Goal: Task Accomplishment & Management: Use online tool/utility

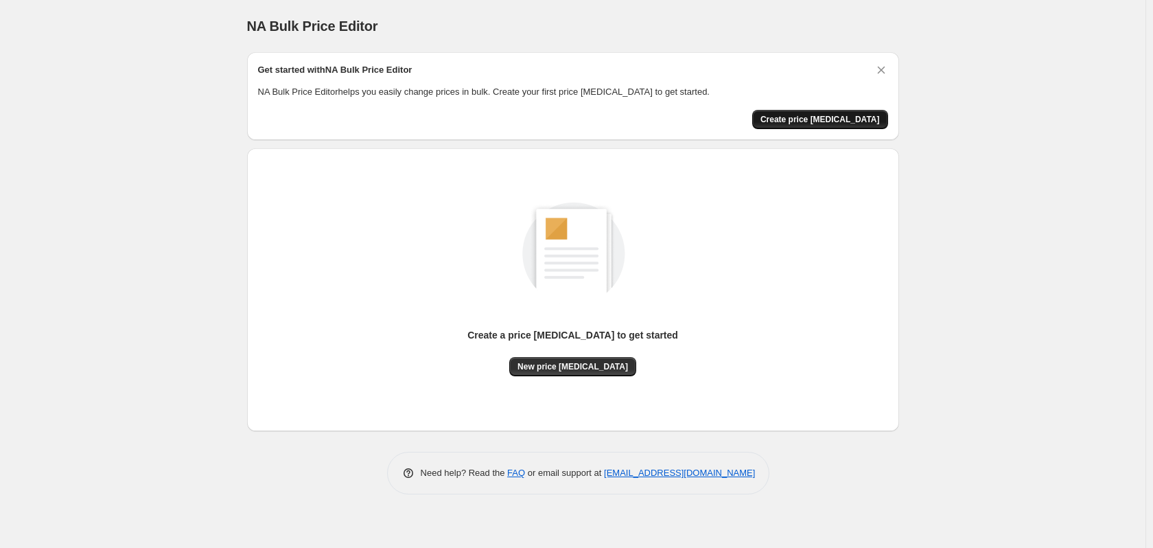
click at [805, 126] on button "Create price [MEDICAL_DATA]" at bounding box center [820, 119] width 136 height 19
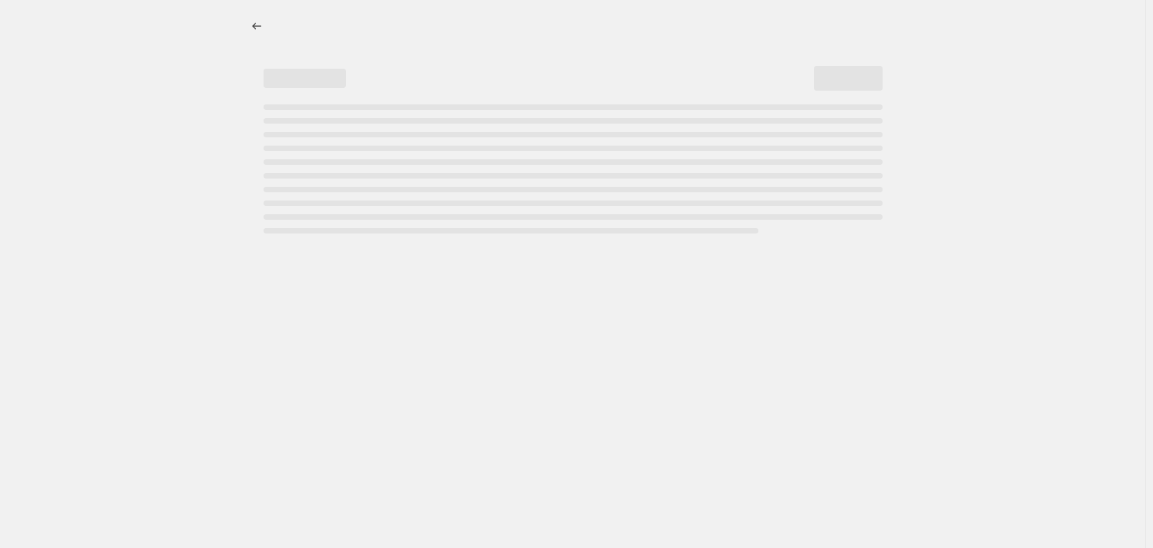
select select "percentage"
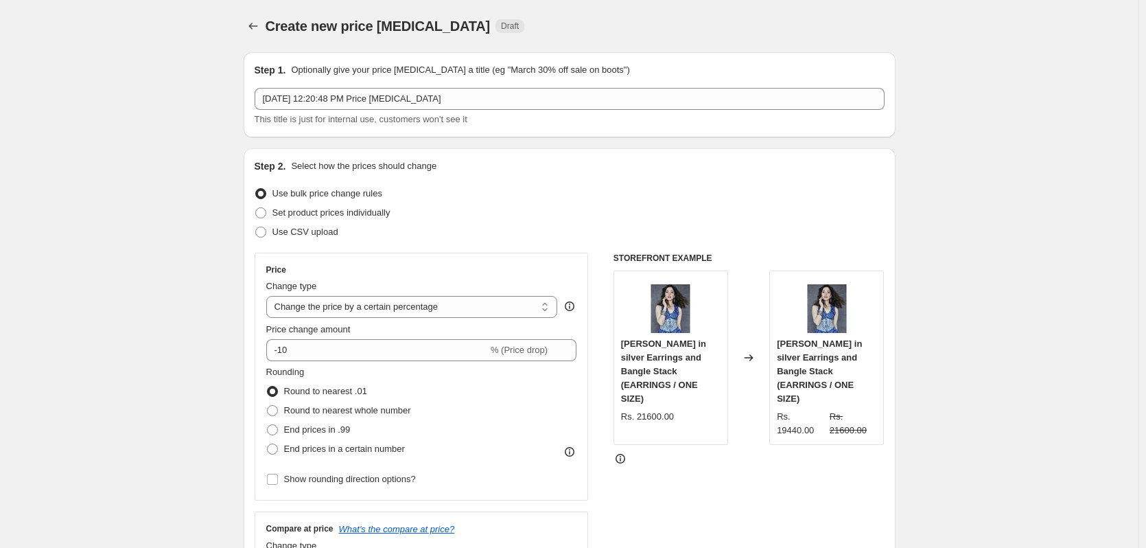
click at [393, 83] on div "Step 1. Optionally give your price change job a title (eg "March 30% off sale o…" at bounding box center [570, 94] width 630 height 63
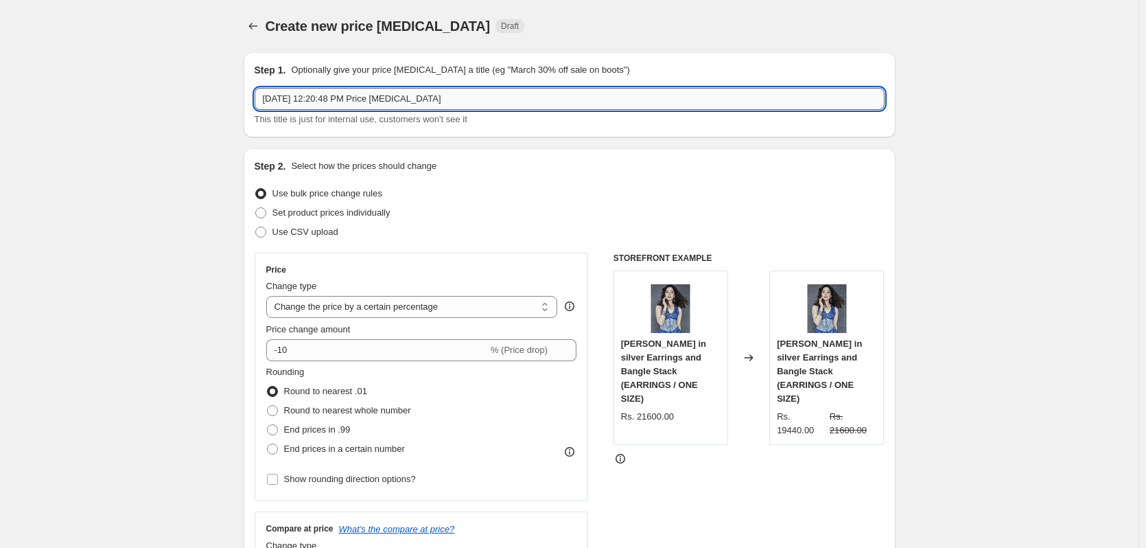
click at [393, 96] on input "Oct 15, 2025, 12:20:48 PM Price change job" at bounding box center [570, 99] width 630 height 22
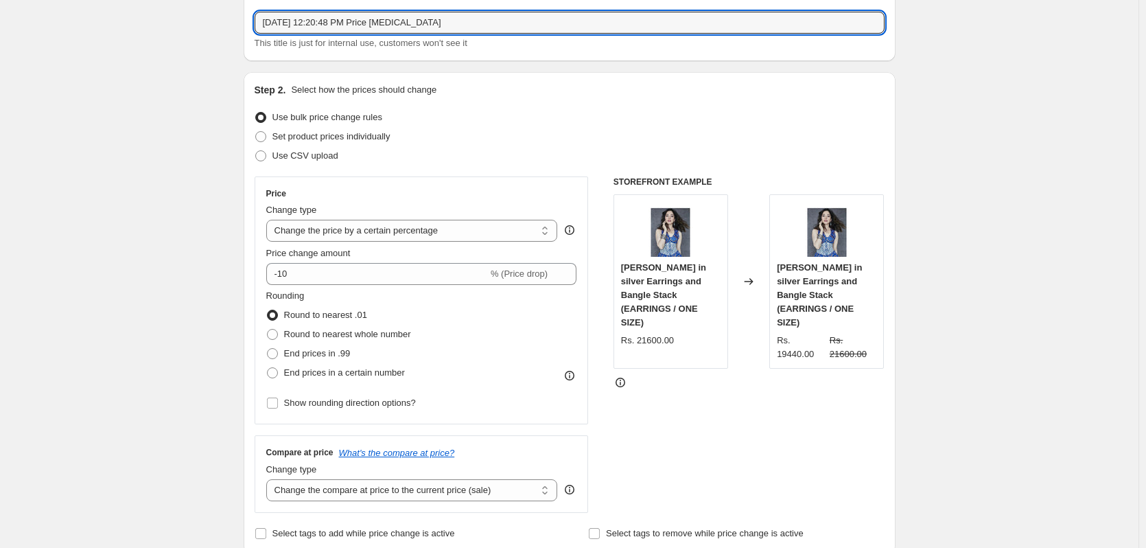
scroll to position [137, 0]
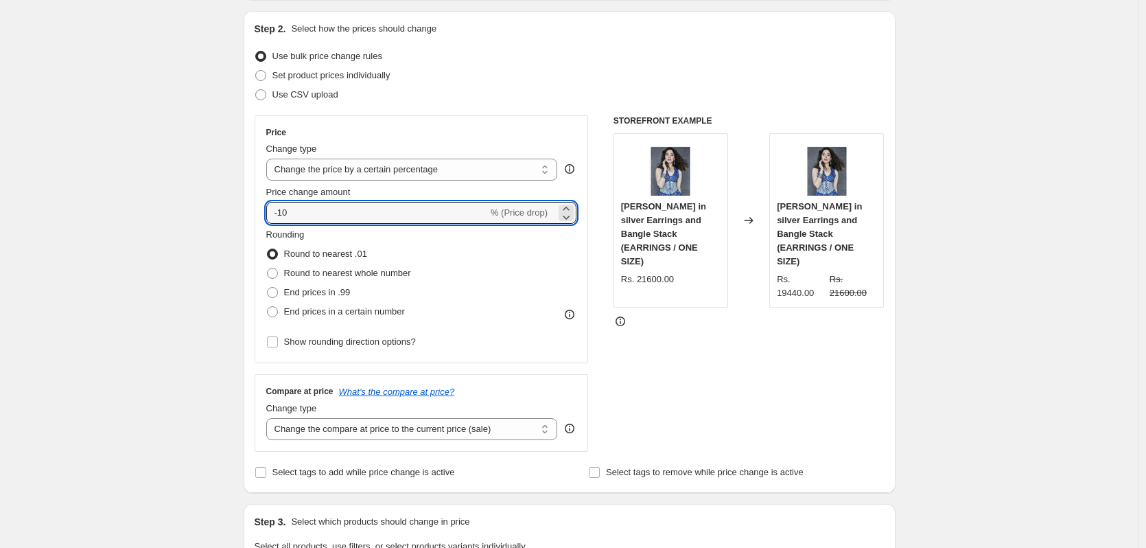
drag, startPoint x: 317, startPoint y: 219, endPoint x: 189, endPoint y: 223, distance: 128.4
type input "40"
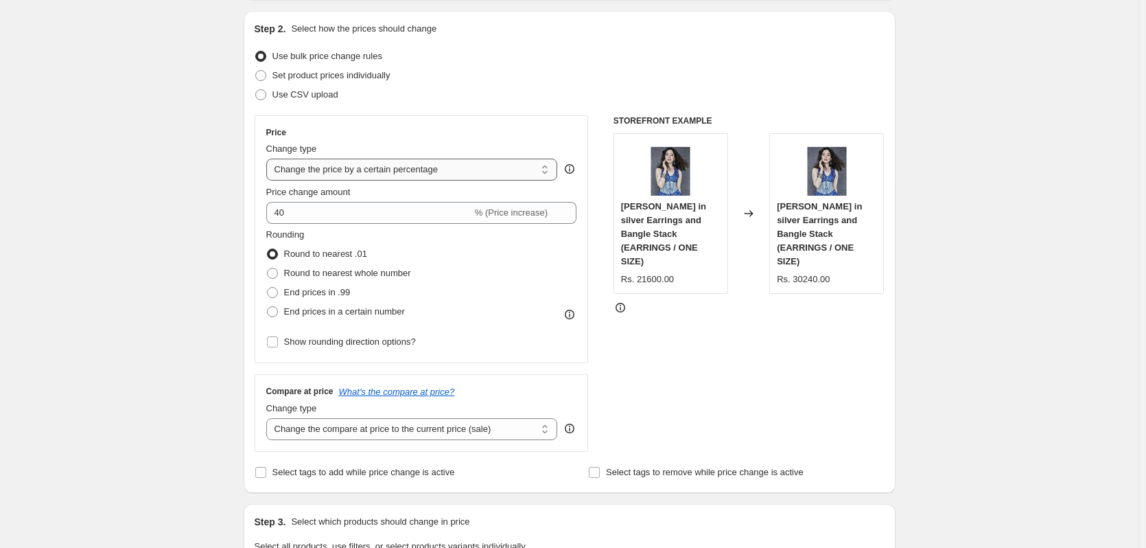
click at [400, 172] on select "Change the price to a certain amount Change the price by a certain amount Chang…" at bounding box center [412, 170] width 292 height 22
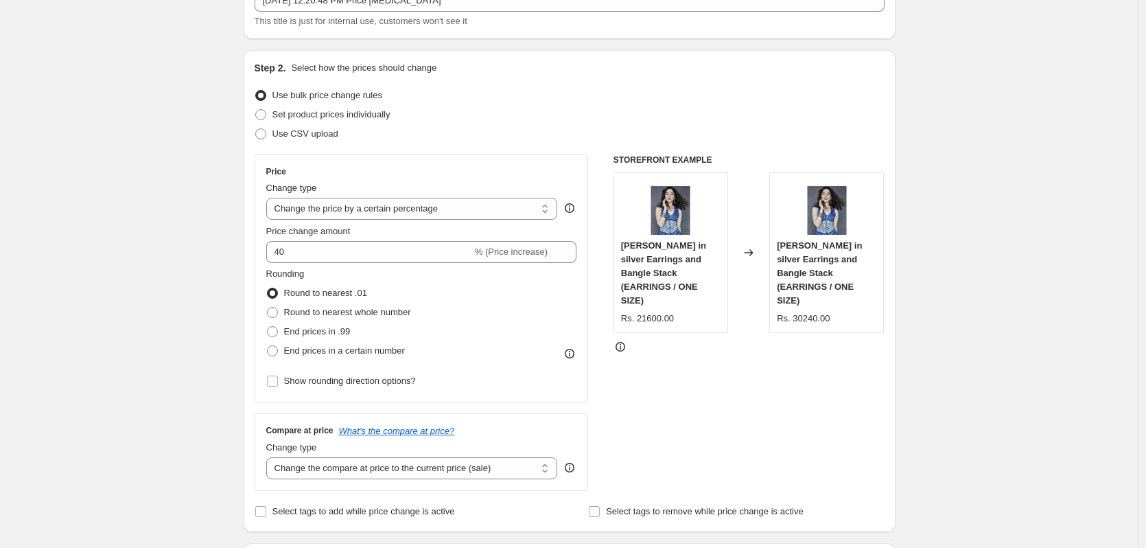
scroll to position [0, 0]
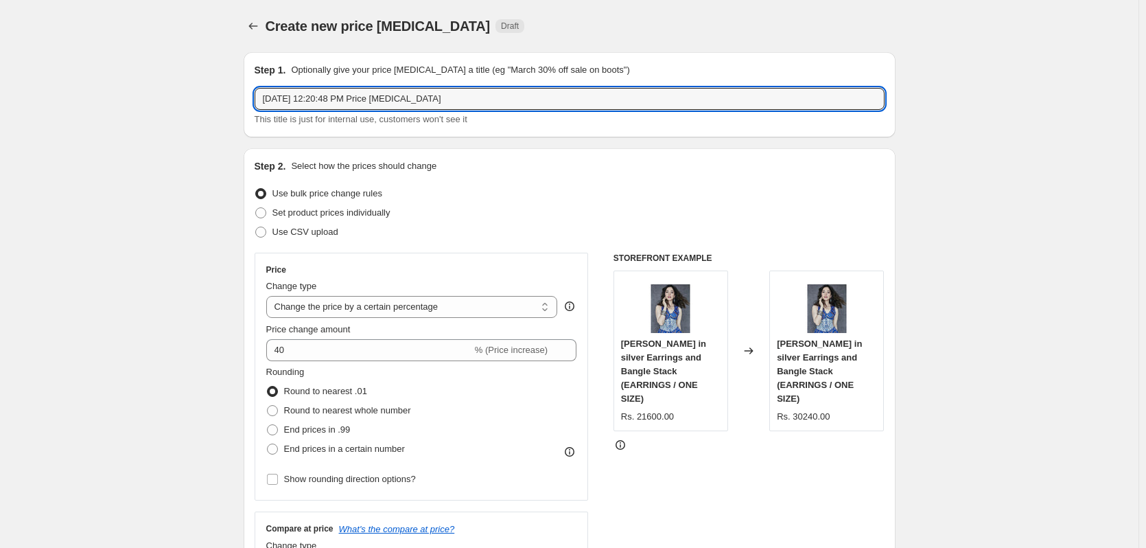
drag, startPoint x: 478, startPoint y: 95, endPoint x: 138, endPoint y: 86, distance: 339.8
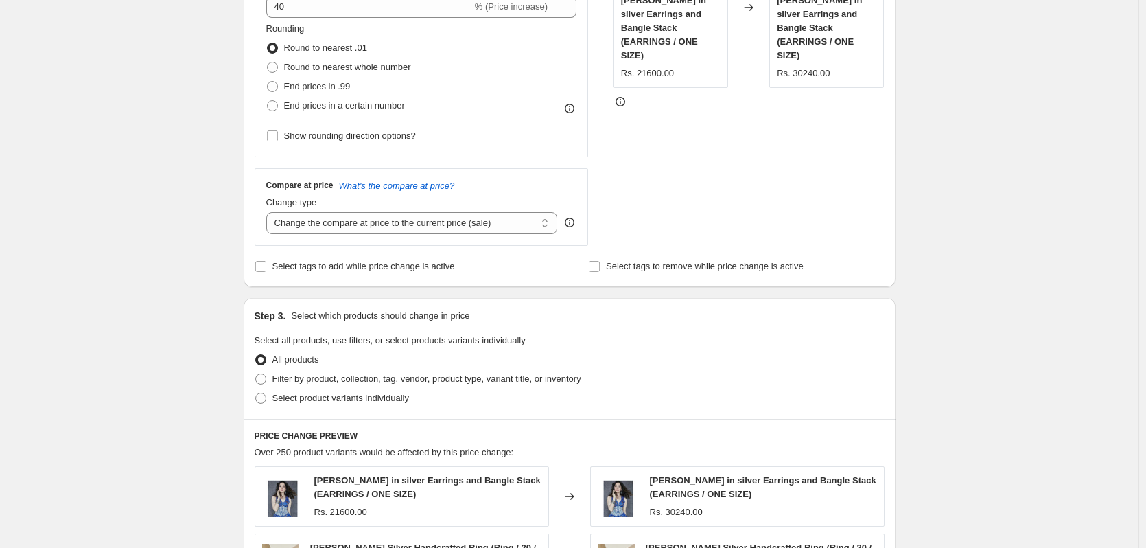
scroll to position [412, 0]
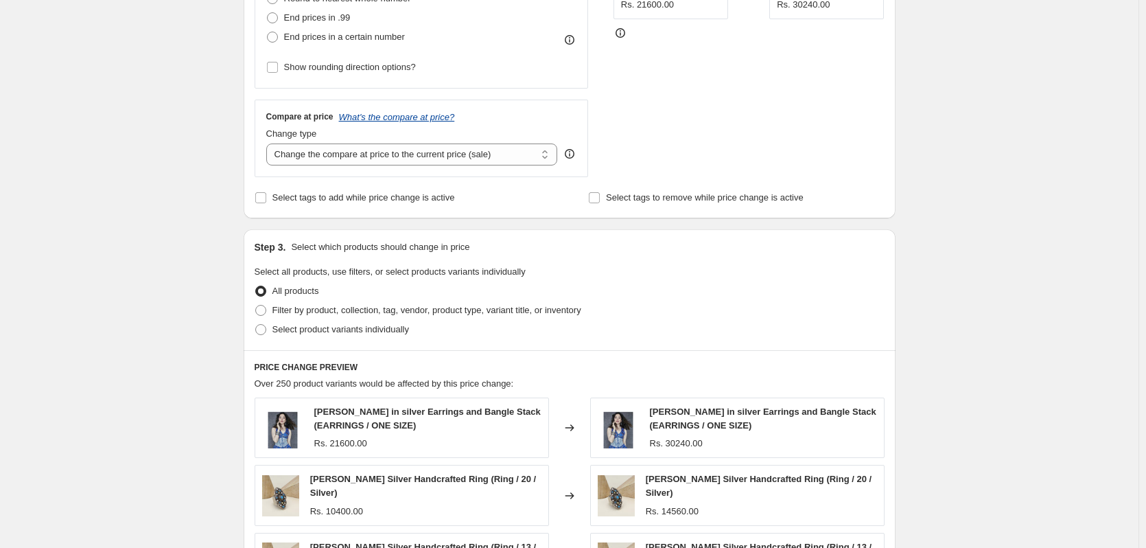
type input "price Increase of all Product"
click at [407, 122] on icon "What's the compare at price?" at bounding box center [397, 117] width 116 height 10
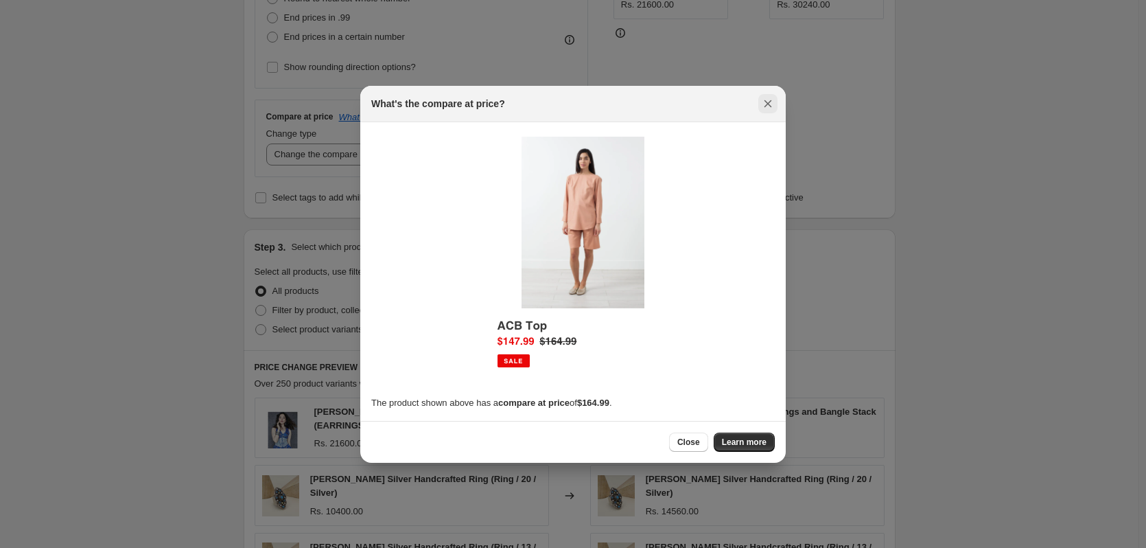
click at [774, 111] on button "Close" at bounding box center [767, 103] width 19 height 19
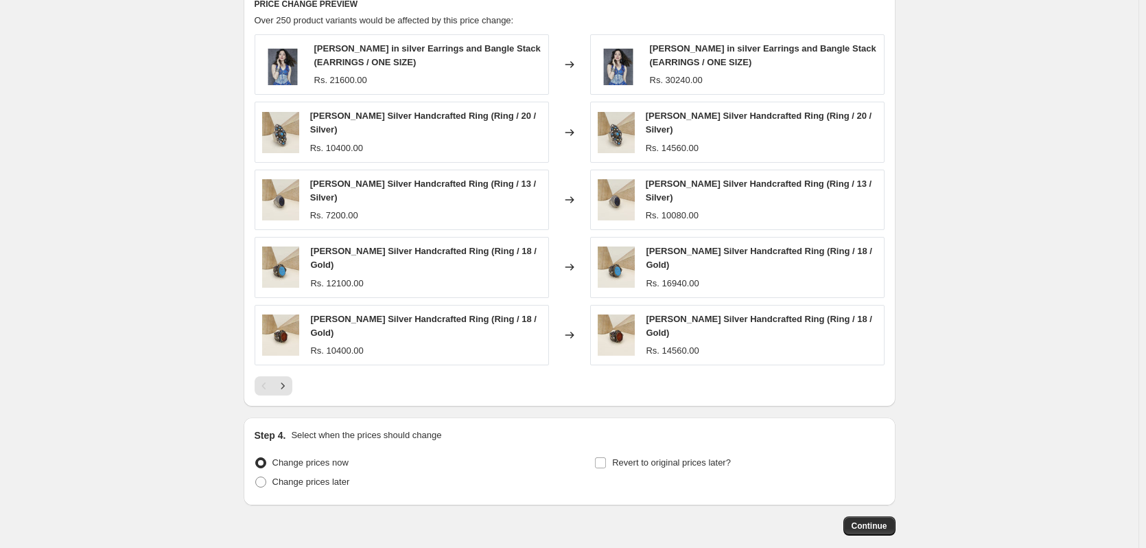
scroll to position [710, 0]
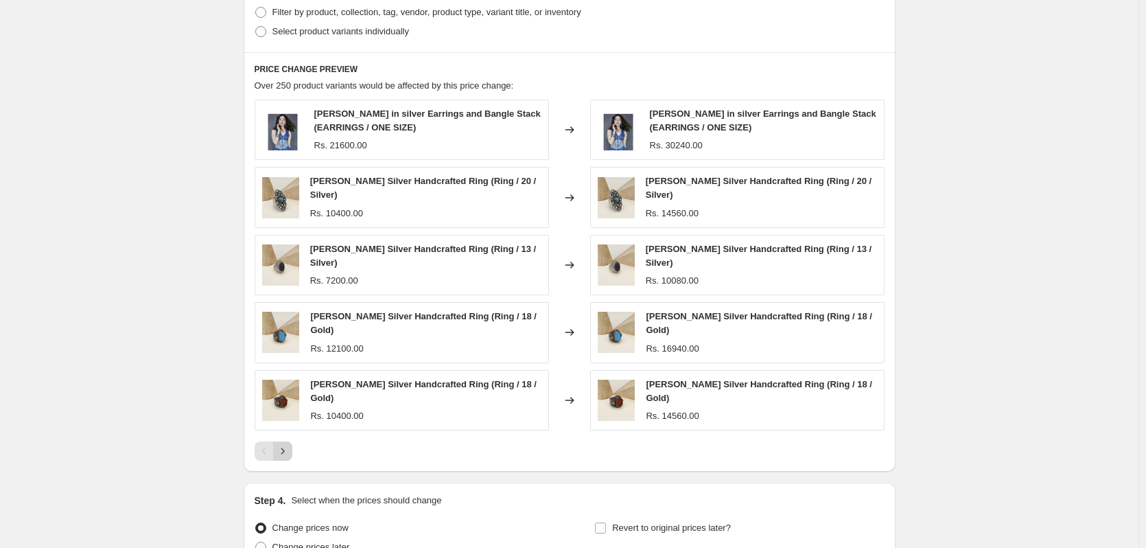
click at [290, 453] on icon "Next" at bounding box center [283, 451] width 14 height 14
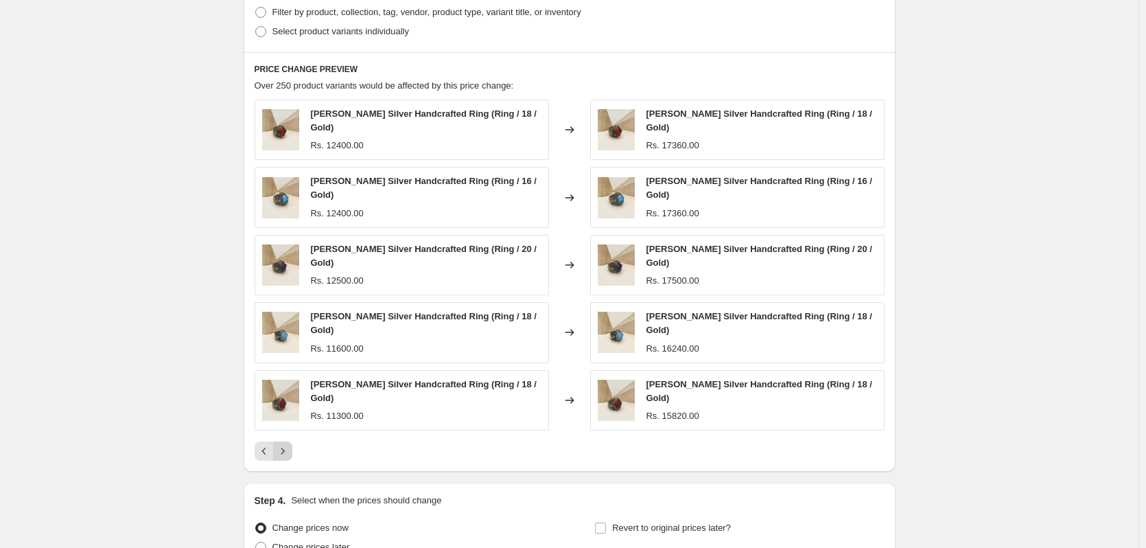
click at [290, 454] on icon "Next" at bounding box center [283, 451] width 14 height 14
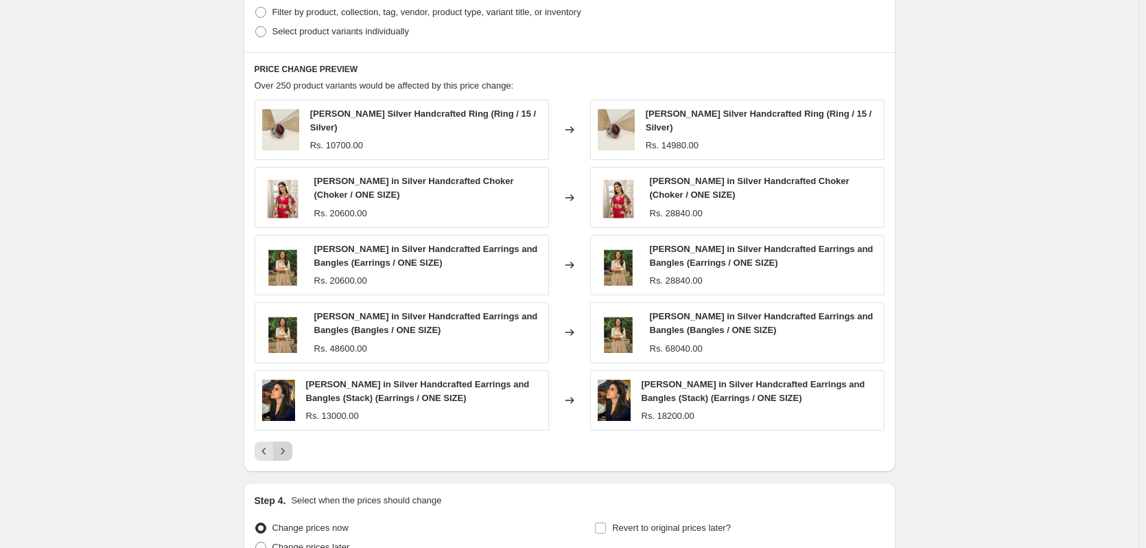
click at [290, 454] on icon "Next" at bounding box center [283, 451] width 14 height 14
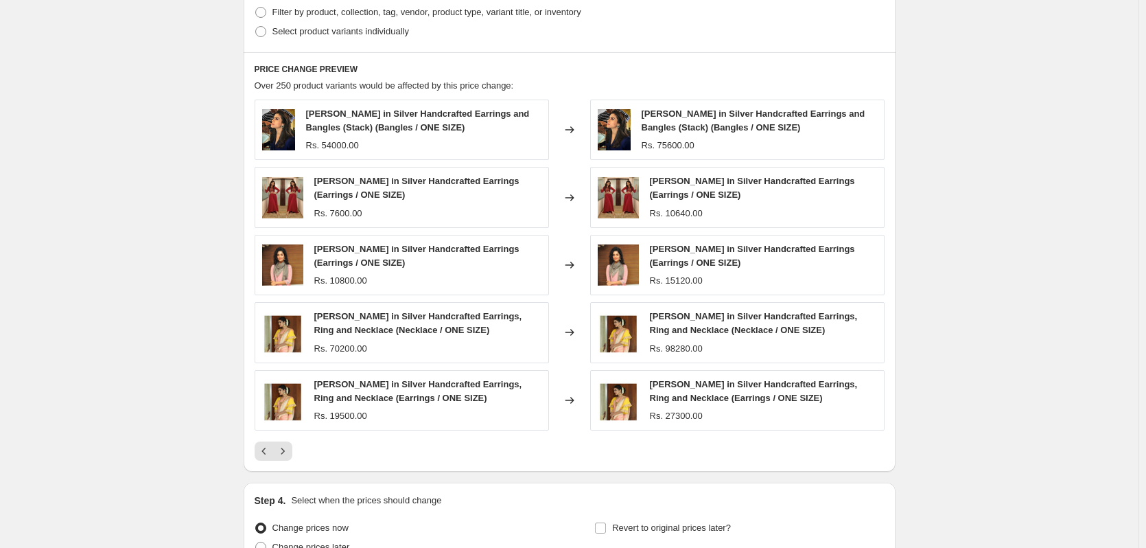
click at [297, 451] on div at bounding box center [570, 450] width 630 height 19
click at [277, 456] on button "Next" at bounding box center [282, 450] width 19 height 19
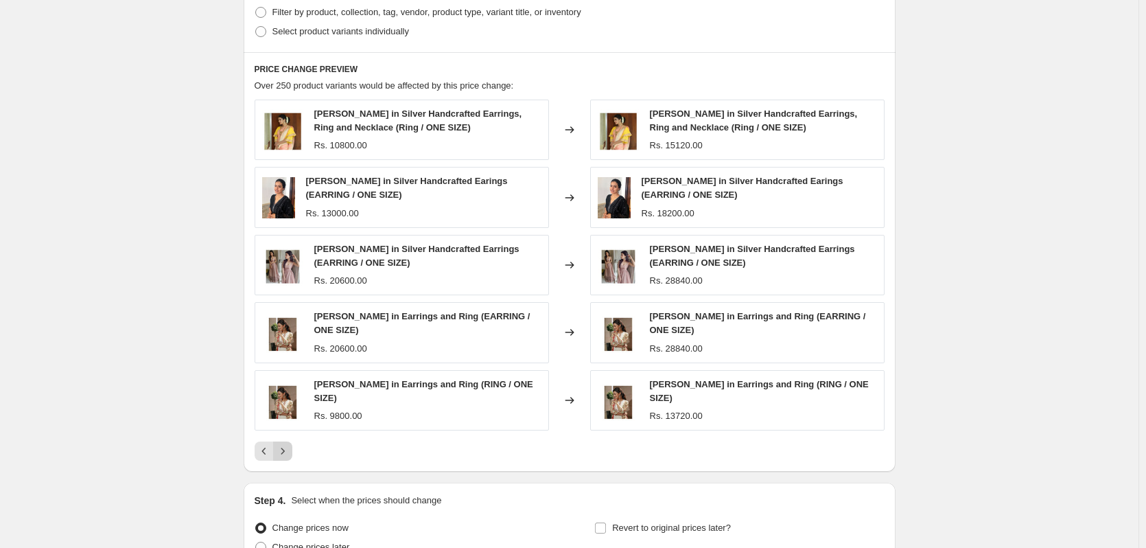
click at [283, 452] on icon "Next" at bounding box center [283, 451] width 14 height 14
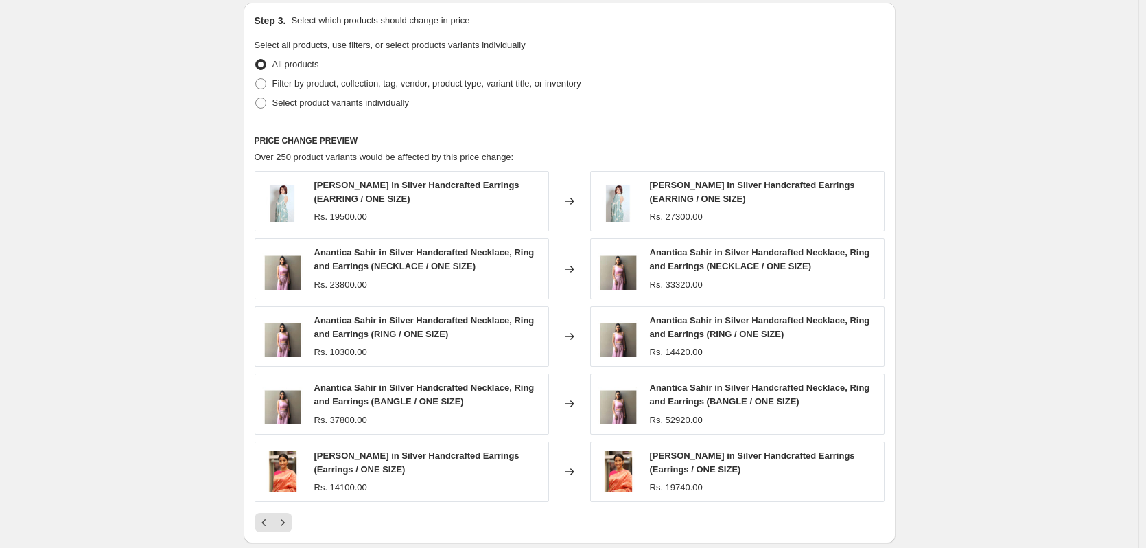
scroll to position [572, 0]
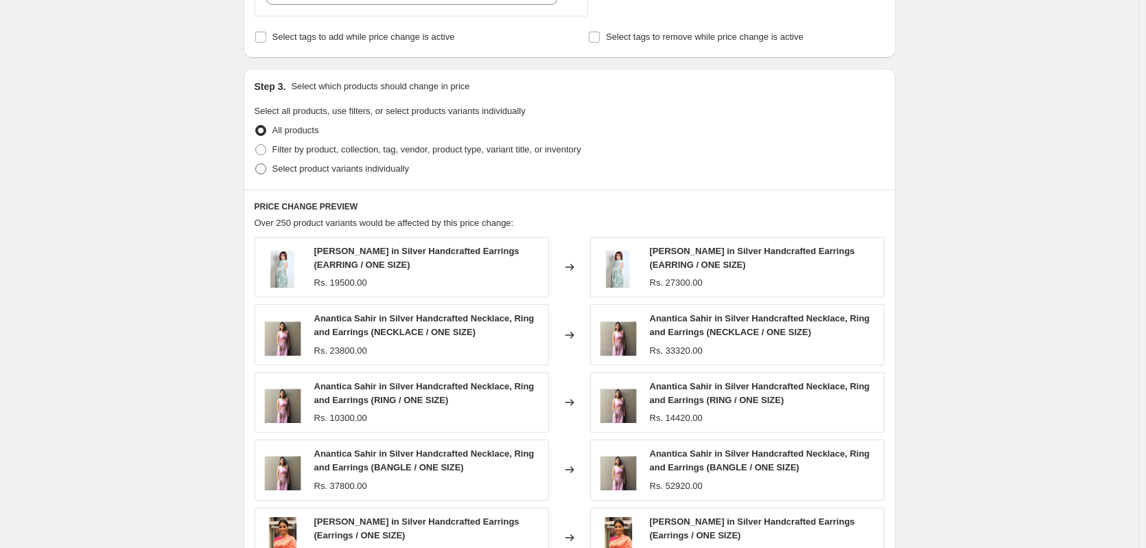
click at [368, 165] on span "Select product variants individually" at bounding box center [340, 168] width 137 height 10
click at [256, 164] on input "Select product variants individually" at bounding box center [255, 163] width 1 height 1
radio input "true"
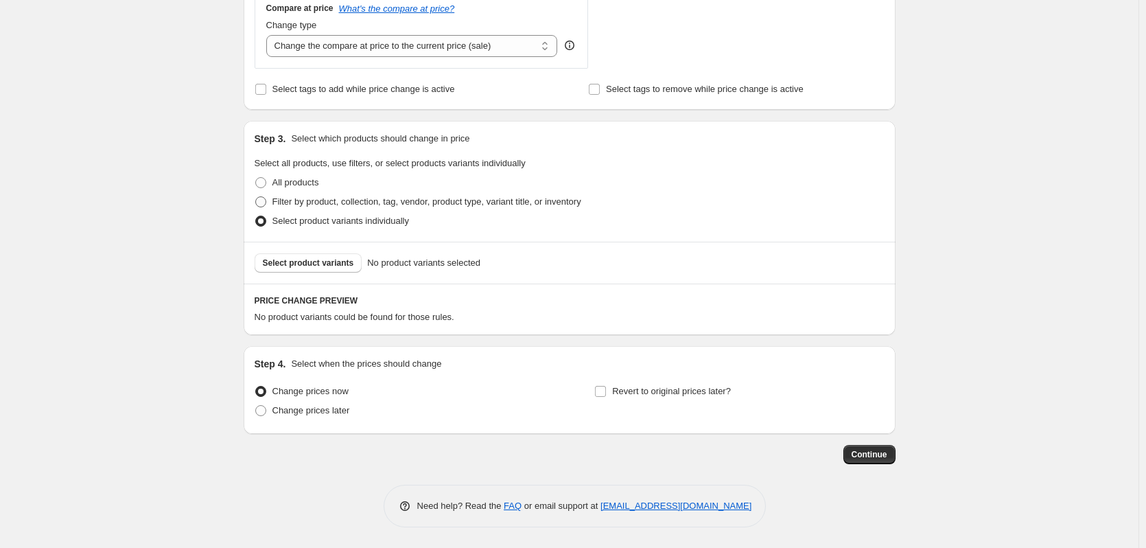
scroll to position [521, 0]
click at [340, 206] on span "Filter by product, collection, tag, vendor, product type, variant title, or inv…" at bounding box center [426, 201] width 309 height 10
click at [256, 197] on input "Filter by product, collection, tag, vendor, product type, variant title, or inv…" at bounding box center [255, 196] width 1 height 1
radio input "true"
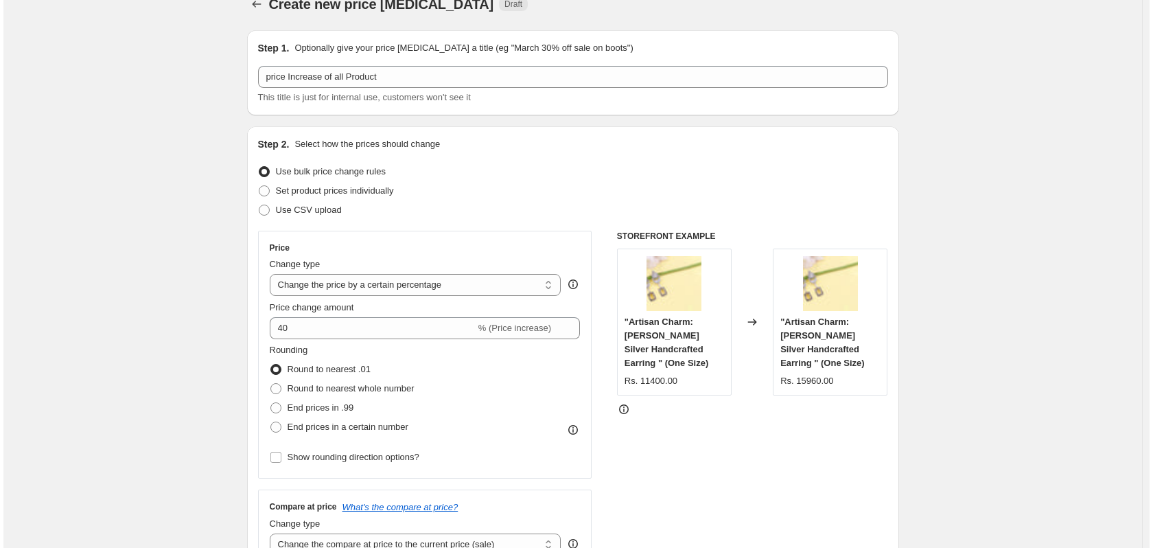
scroll to position [0, 0]
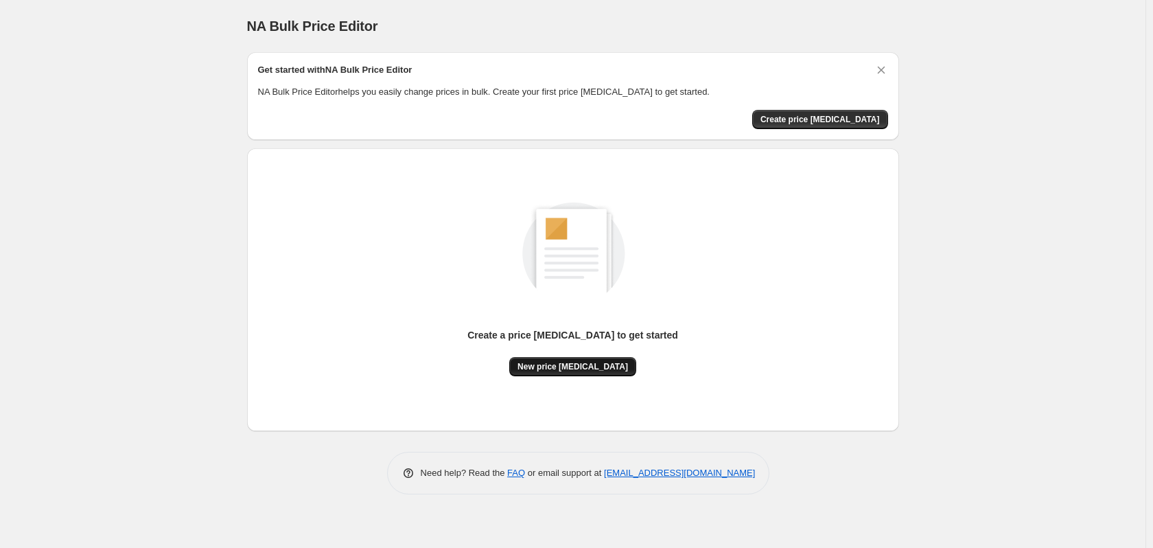
click at [612, 369] on span "New price [MEDICAL_DATA]" at bounding box center [572, 366] width 110 height 11
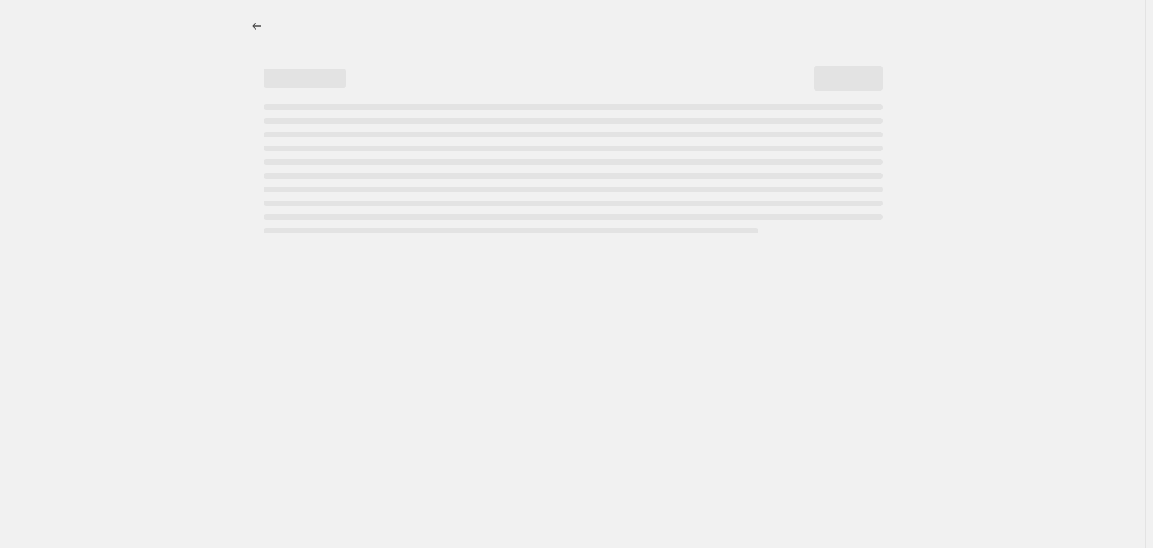
select select "percentage"
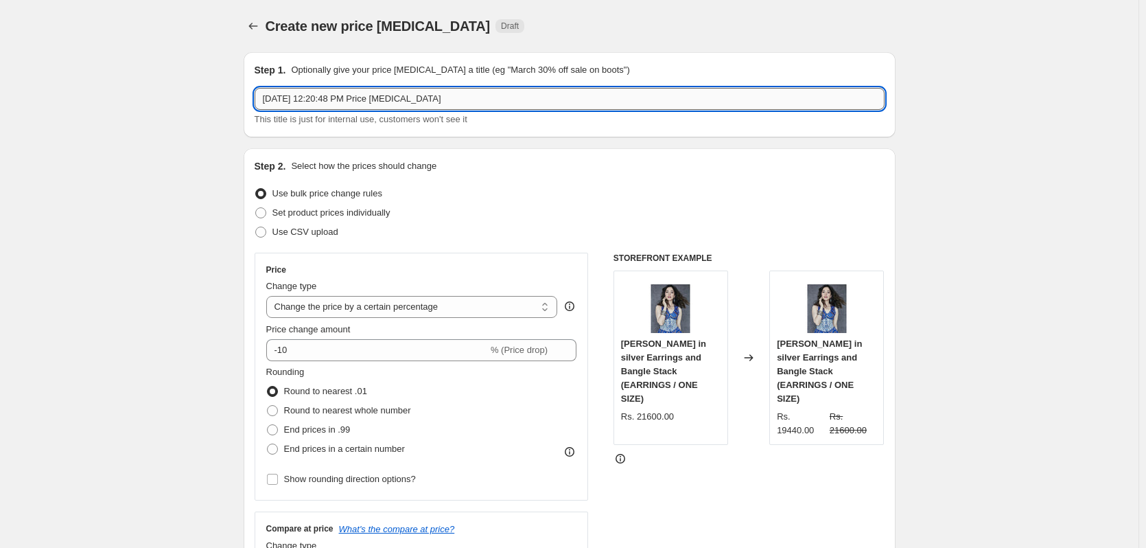
drag, startPoint x: 491, startPoint y: 101, endPoint x: 345, endPoint y: 108, distance: 146.3
click at [345, 108] on input "Oct 15, 2025, 12:20:48 PM Price change job" at bounding box center [570, 99] width 630 height 22
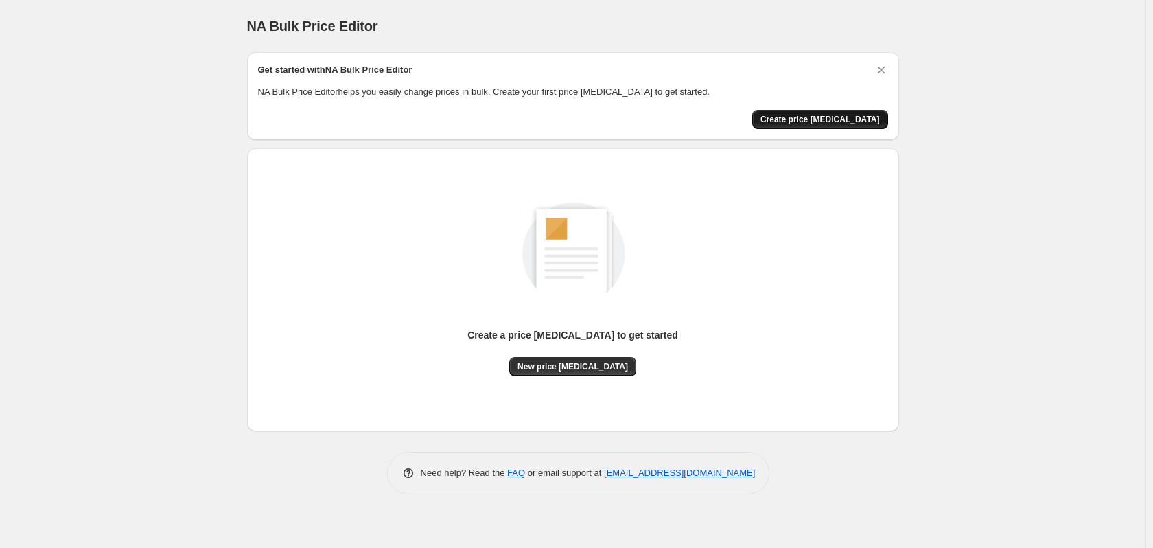
click at [820, 120] on span "Create price [MEDICAL_DATA]" at bounding box center [819, 119] width 119 height 11
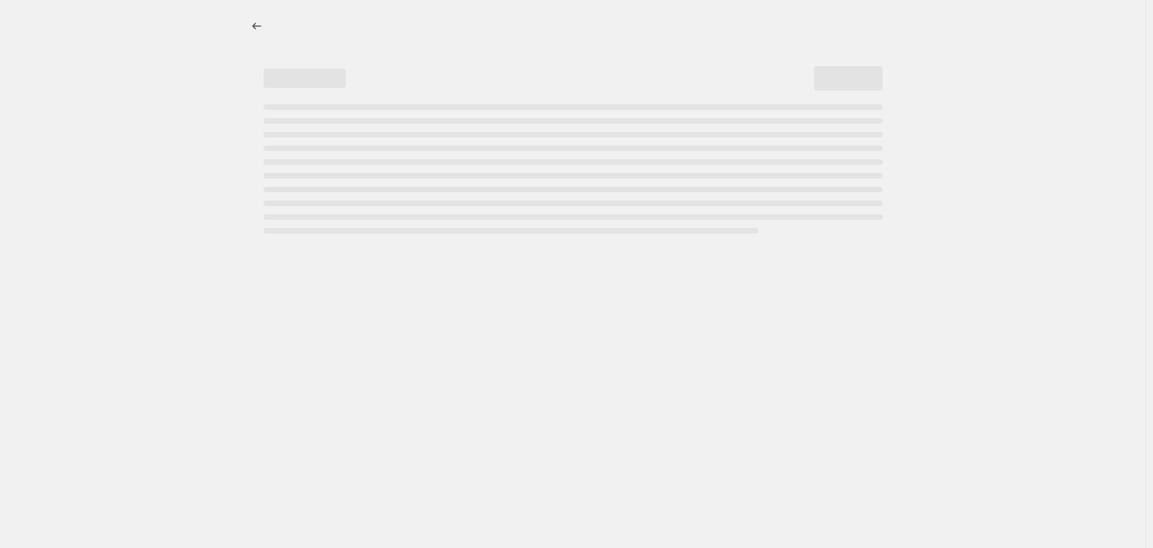
select select "percentage"
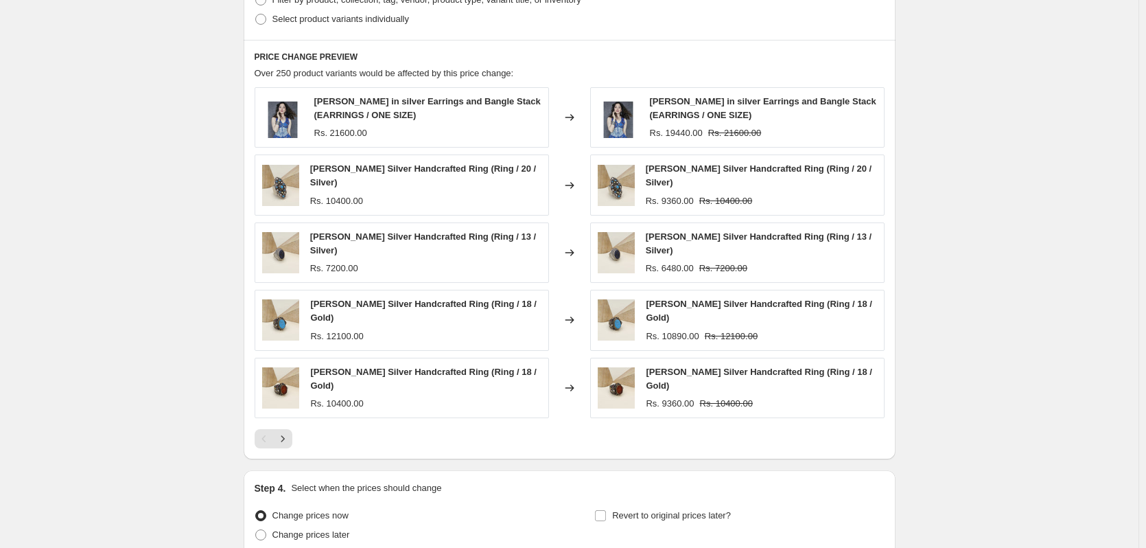
scroll to position [710, 0]
